Goal: Connect with others: Participate in discussion

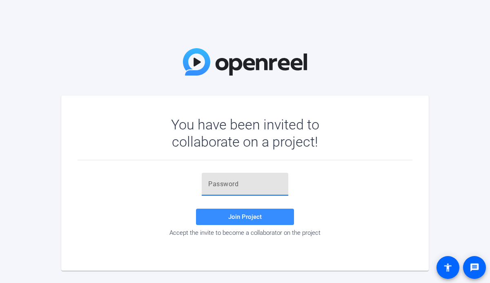
click at [215, 186] on input "text" at bounding box center [244, 184] width 73 height 10
paste input "wQKb$T"
type input "wQKb$T"
click at [229, 215] on span "Join Project" at bounding box center [244, 216] width 33 height 7
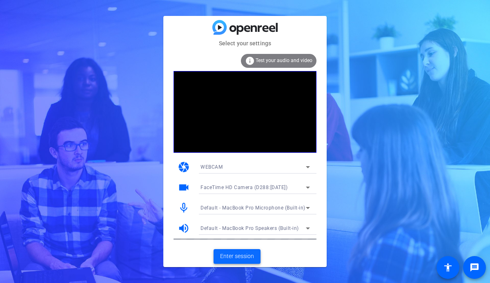
click at [231, 256] on span "Enter session" at bounding box center [237, 256] width 34 height 9
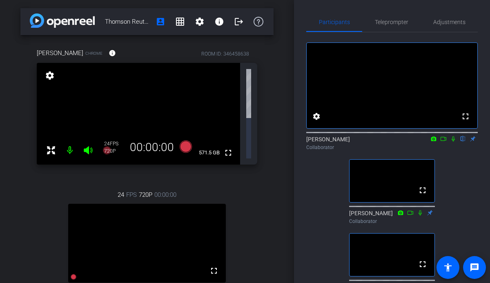
click at [454, 142] on icon at bounding box center [453, 139] width 7 height 6
click at [443, 142] on icon at bounding box center [443, 139] width 7 height 6
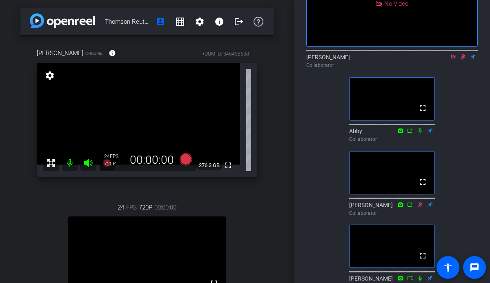
scroll to position [80, 0]
